Goal: Task Accomplishment & Management: Use online tool/utility

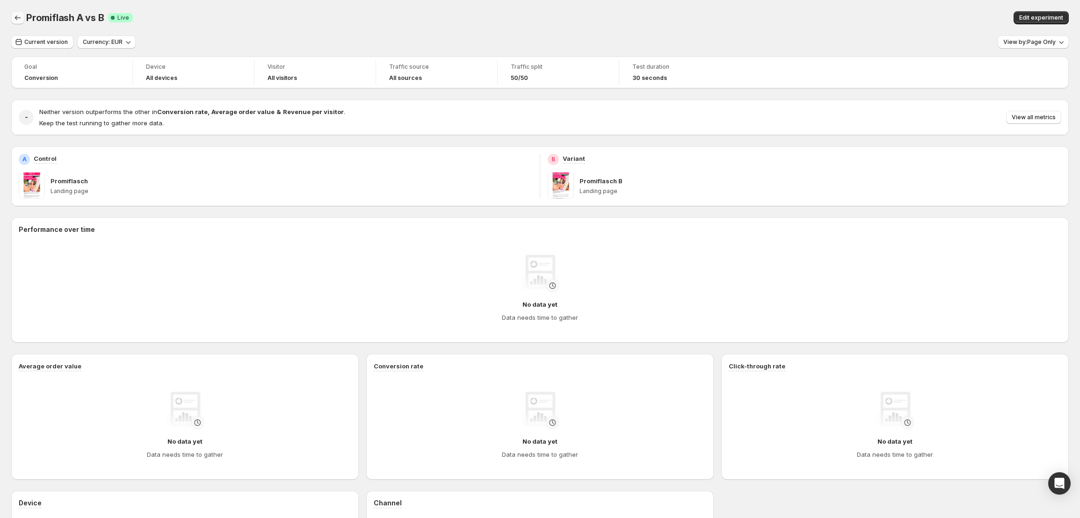
click at [17, 22] on icon "Back" at bounding box center [17, 17] width 9 height 9
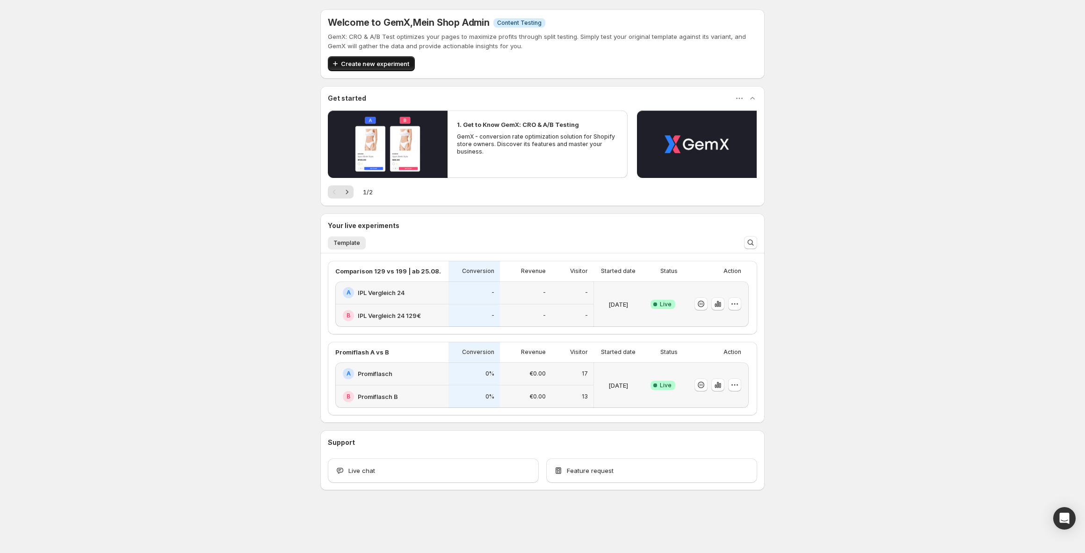
click at [387, 58] on button "Create new experiment" at bounding box center [371, 63] width 87 height 15
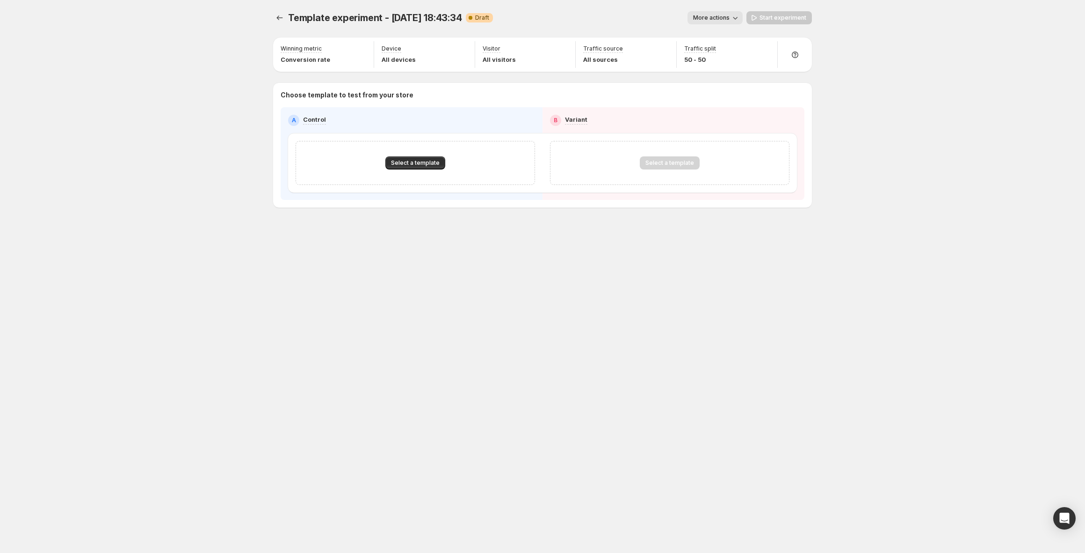
click at [397, 153] on div "Select a template" at bounding box center [416, 163] width 240 height 44
click at [408, 157] on button "Select a template" at bounding box center [415, 162] width 60 height 13
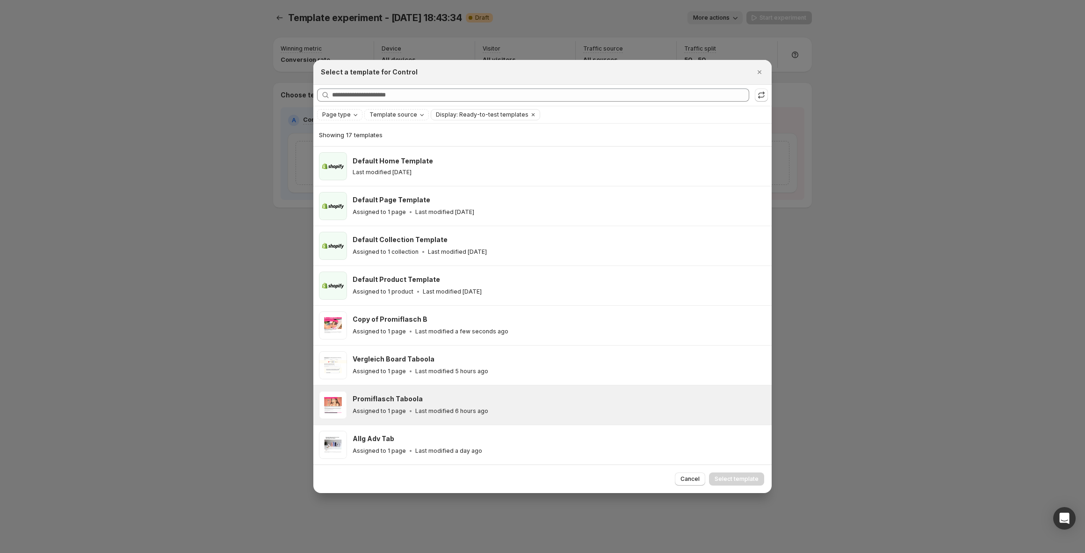
drag, startPoint x: 564, startPoint y: 404, endPoint x: 572, endPoint y: 396, distance: 11.6
click at [564, 404] on div "Promiflasch Taboola Assigned to 1 page Last modified 6 hours ago" at bounding box center [558, 405] width 411 height 22
click at [740, 478] on span "Select template" at bounding box center [737, 478] width 44 height 7
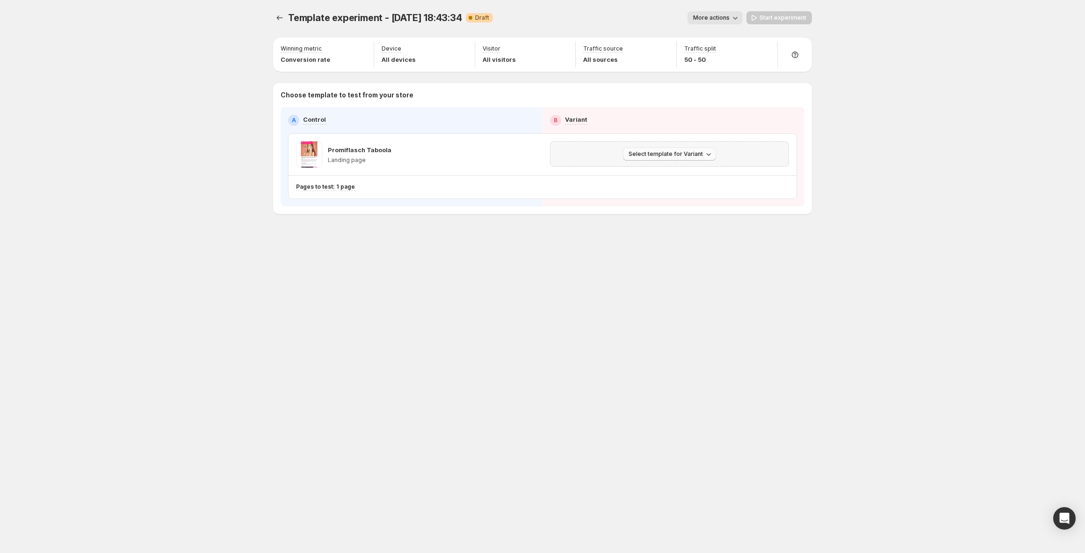
click at [669, 153] on span "Select template for Variant" at bounding box center [666, 153] width 74 height 7
click at [677, 175] on span "Select an existing template" at bounding box center [663, 173] width 79 height 7
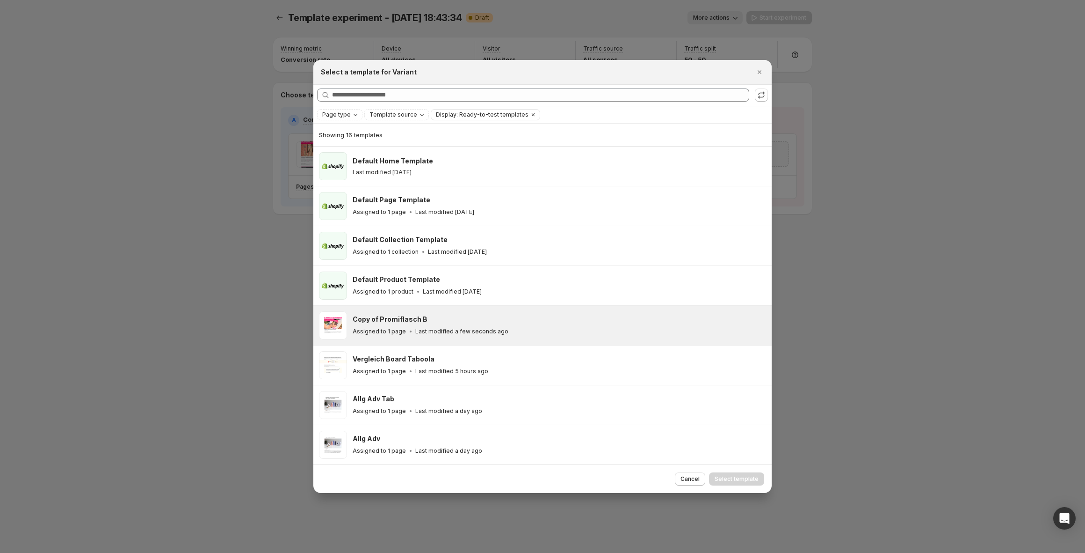
click at [473, 323] on div "Copy of Promiflasch B" at bounding box center [558, 318] width 411 height 9
click at [736, 480] on span "Select template" at bounding box center [737, 478] width 44 height 7
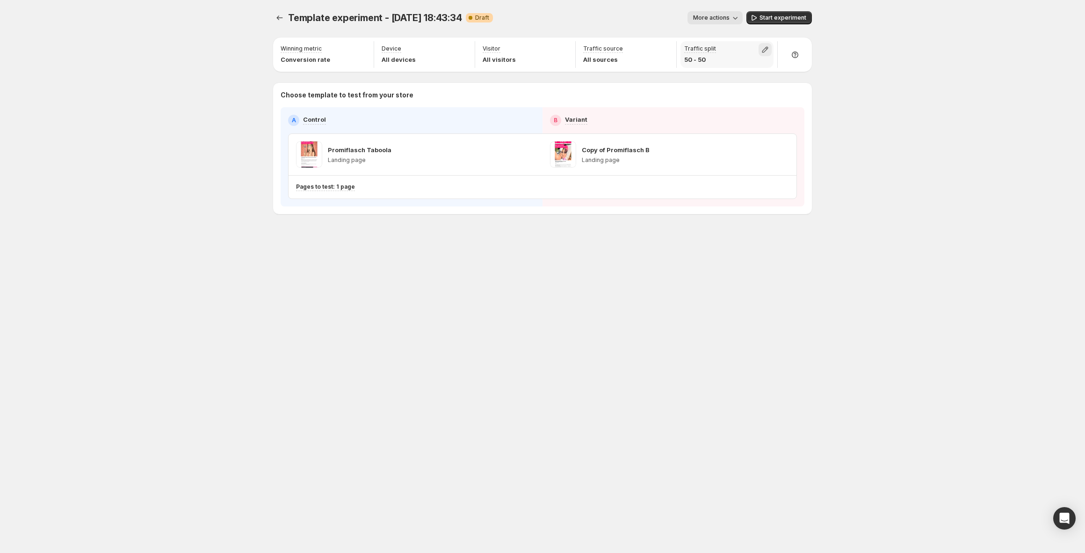
click at [765, 50] on icon "button" at bounding box center [765, 49] width 9 height 9
drag, startPoint x: 768, startPoint y: 70, endPoint x: 543, endPoint y: 84, distance: 225.9
type input "*"
click at [698, 76] on input "range" at bounding box center [765, 69] width 135 height 13
click at [874, 161] on div "Template experiment - Aug 27, 18:43:34. This page is ready Template experiment …" at bounding box center [542, 276] width 1085 height 553
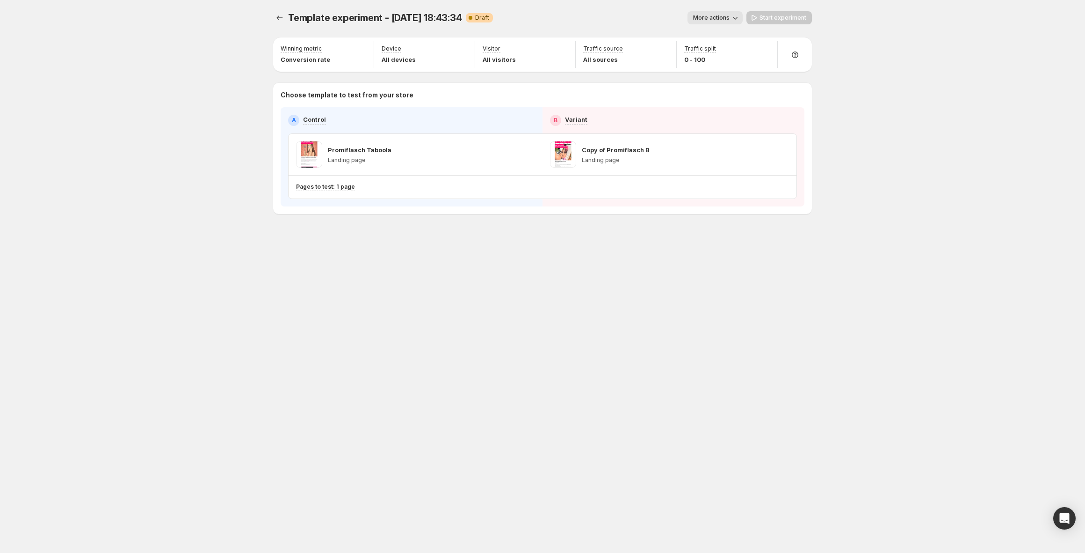
click at [778, 19] on div "Start experiment" at bounding box center [779, 17] width 65 height 13
click at [706, 13] on button "More actions" at bounding box center [715, 17] width 55 height 13
click at [725, 49] on span "Rename" at bounding box center [731, 53] width 45 height 9
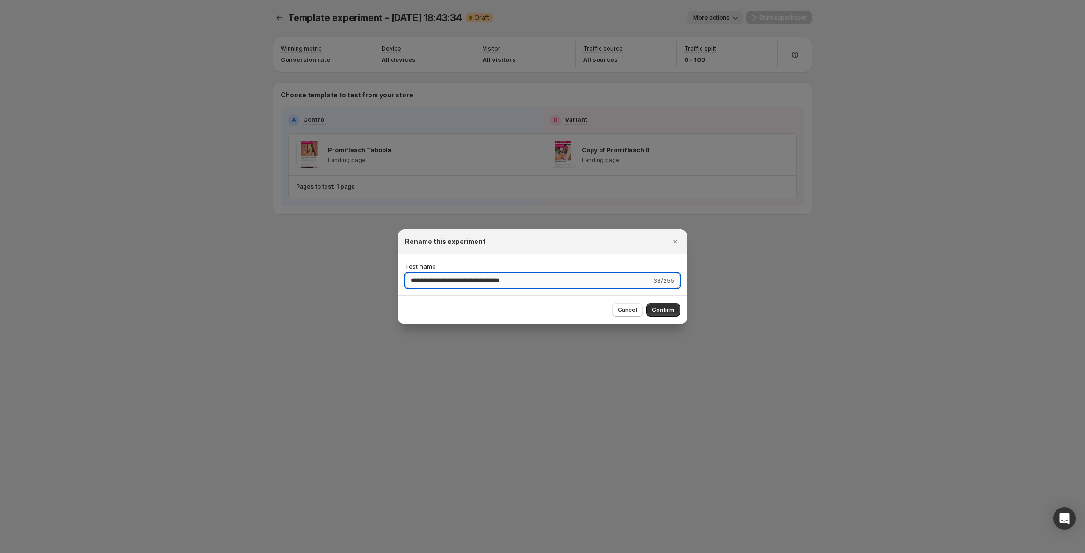
click at [539, 273] on input "**********" at bounding box center [528, 280] width 247 height 15
type input "**********"
click at [654, 308] on span "Confirm" at bounding box center [663, 309] width 22 height 7
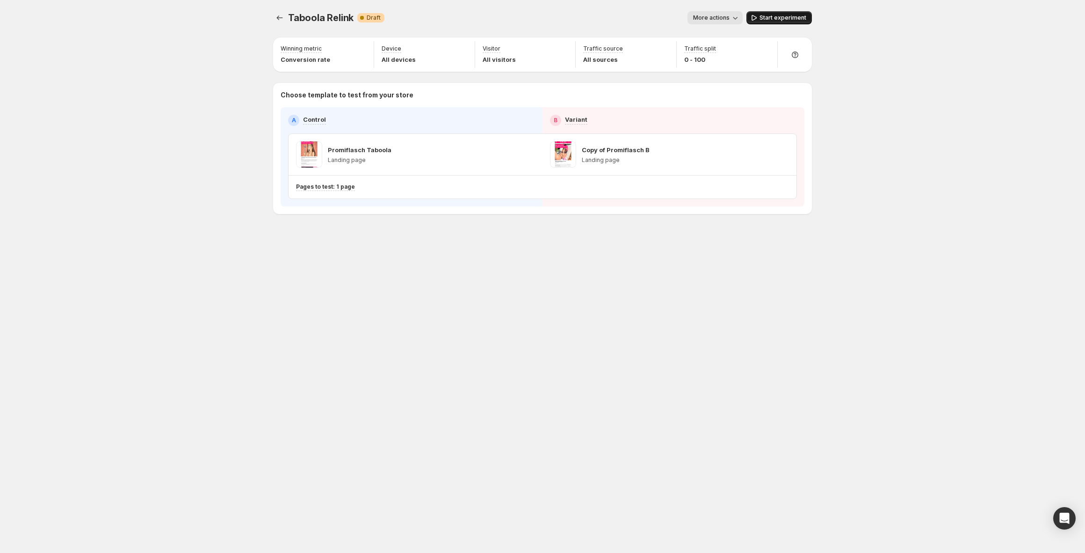
click at [787, 20] on span "Start experiment" at bounding box center [783, 17] width 47 height 7
